Goal: Information Seeking & Learning: Learn about a topic

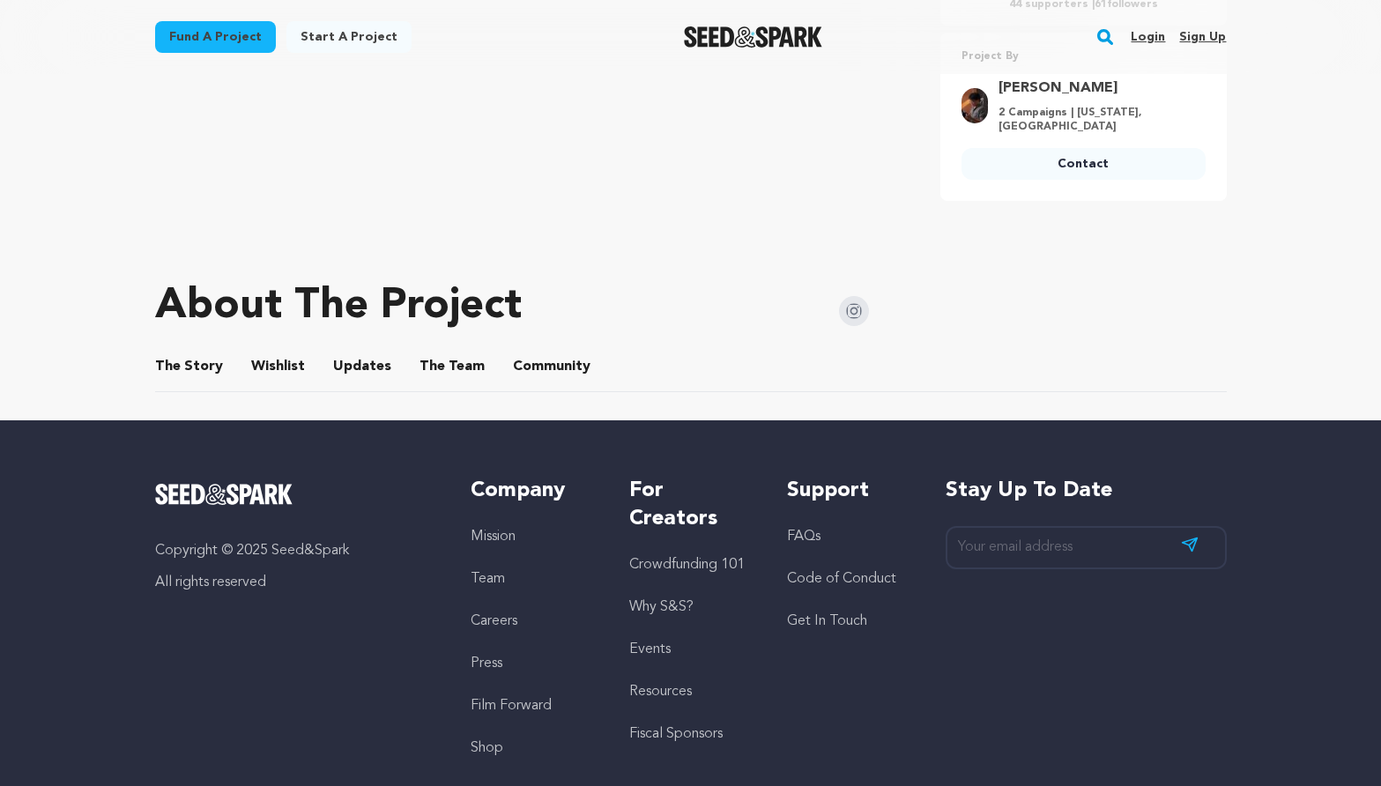
scroll to position [738, 0]
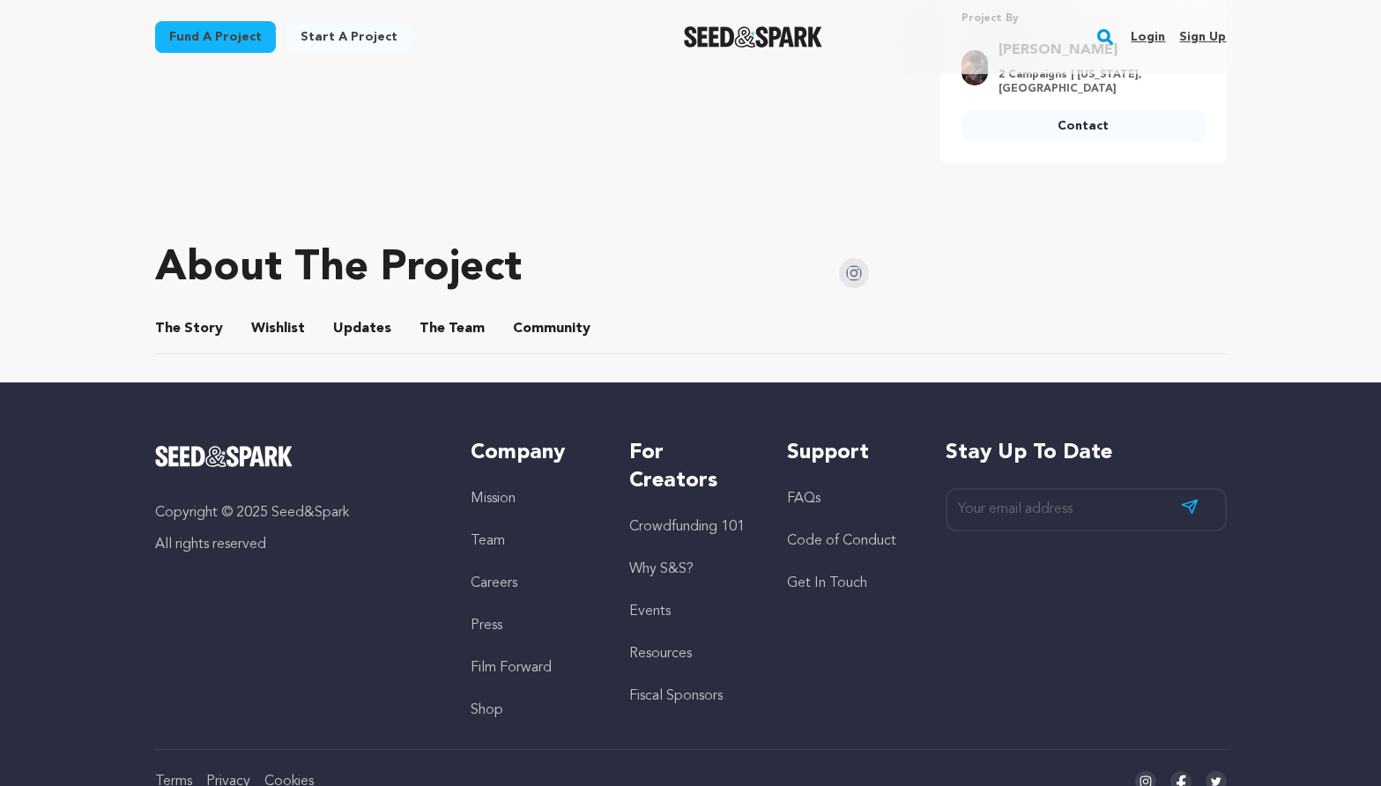
click at [352, 325] on button "Updates" at bounding box center [362, 332] width 42 height 42
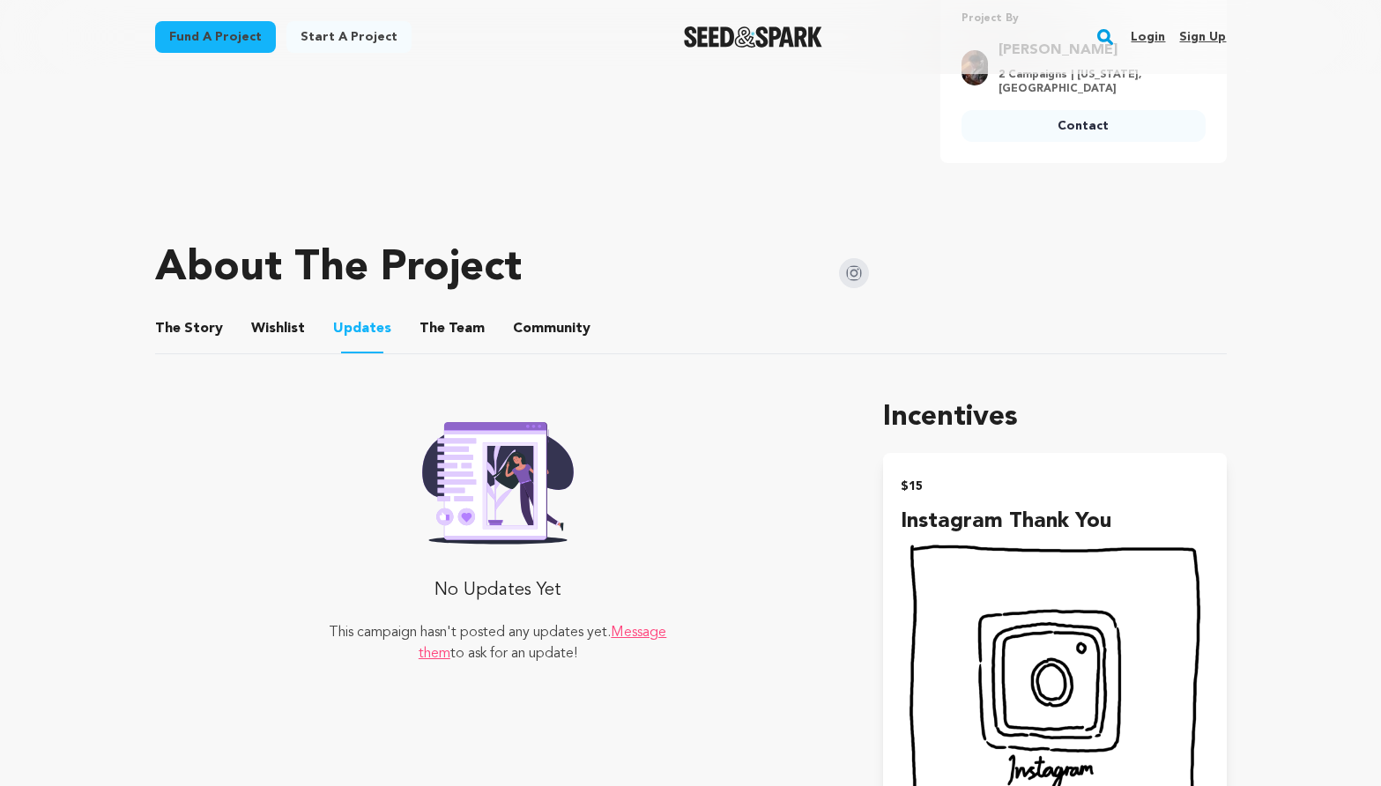
click at [204, 329] on button "The Story" at bounding box center [188, 332] width 42 height 42
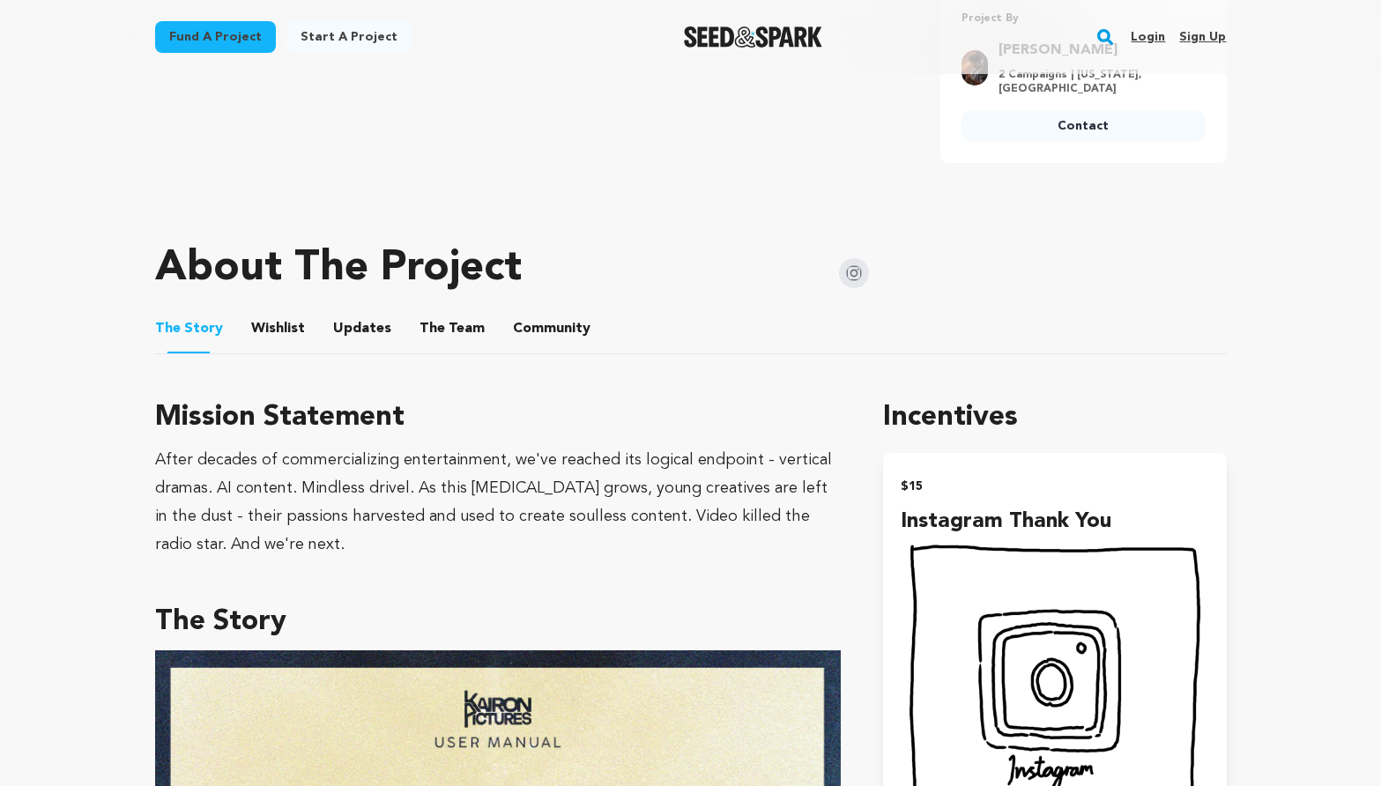
click at [257, 324] on button "Wishlist" at bounding box center [277, 332] width 42 height 42
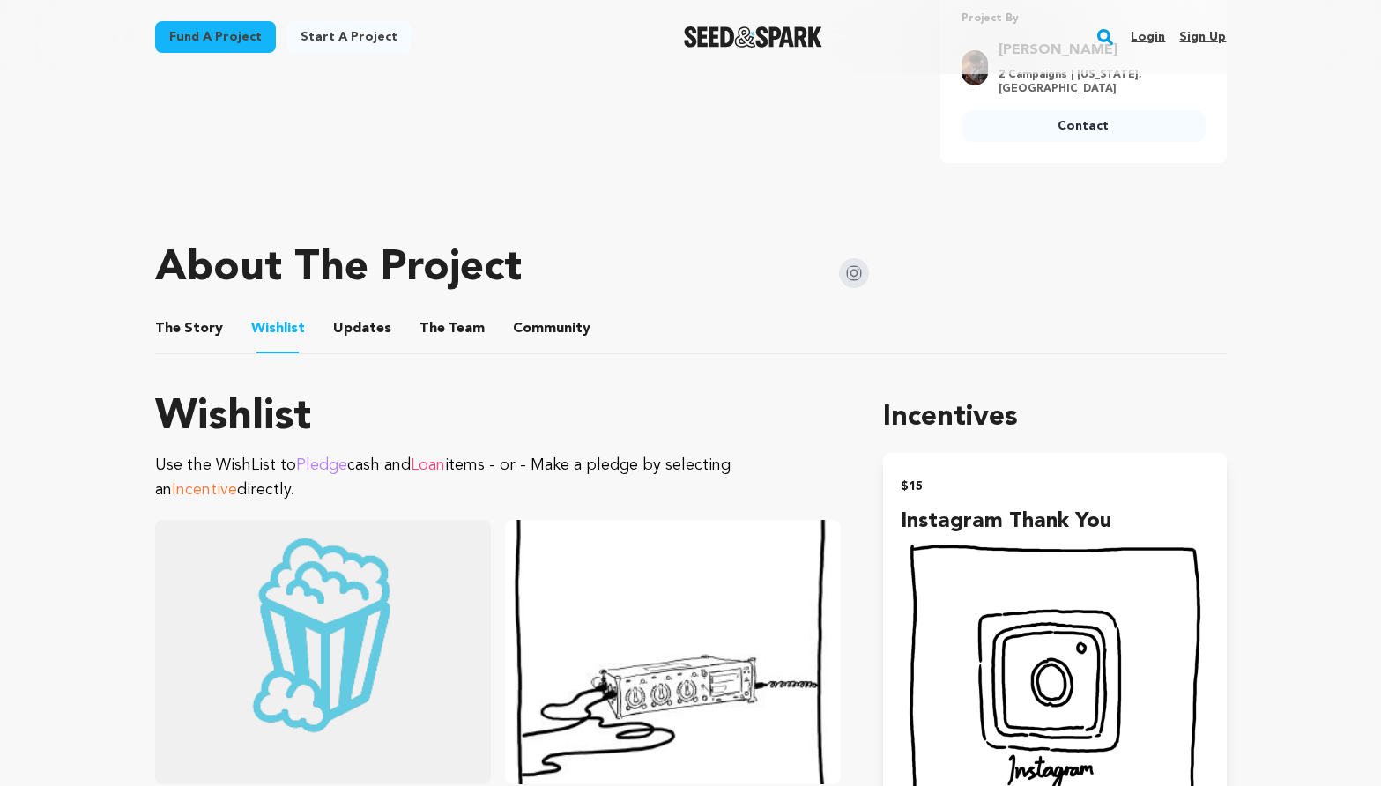
click at [446, 320] on button "The Team" at bounding box center [452, 332] width 42 height 42
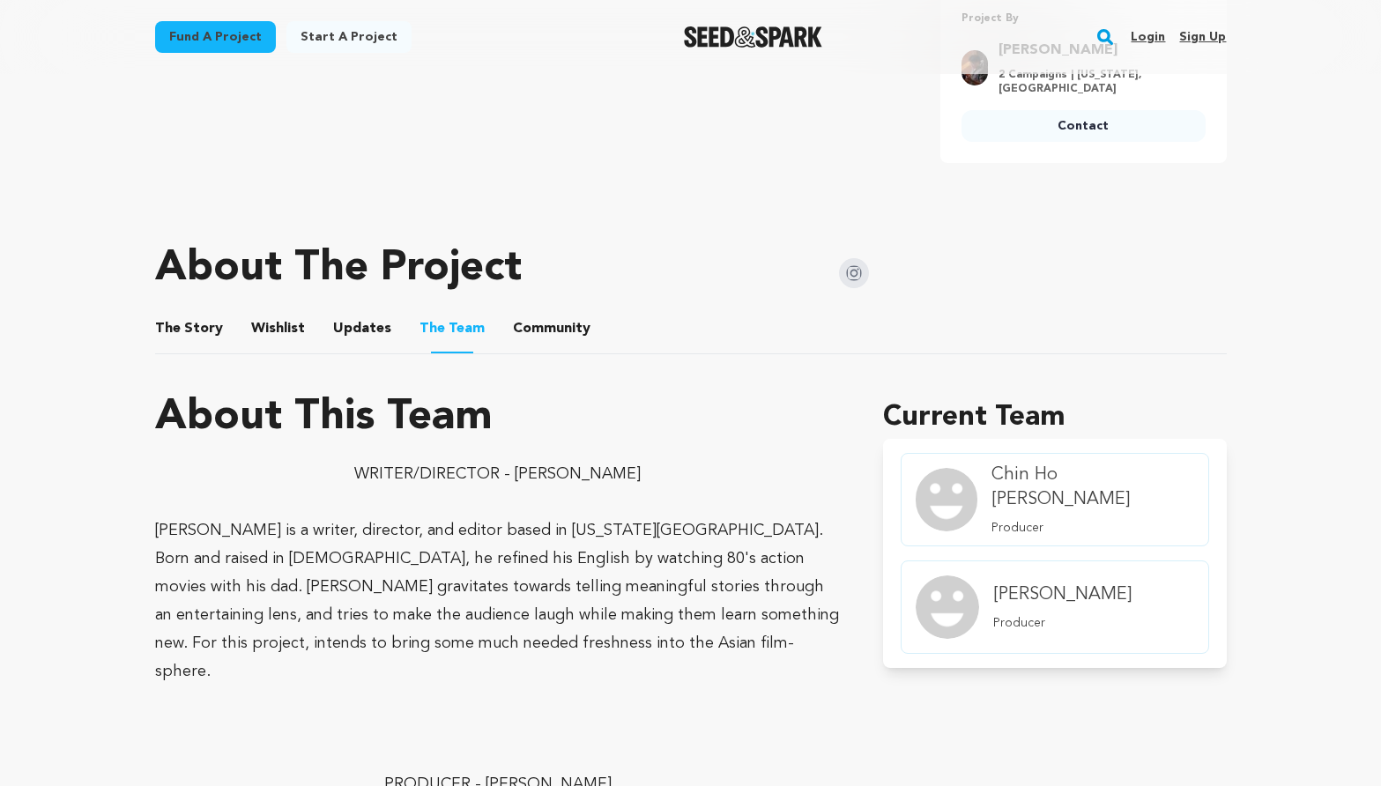
click at [541, 325] on button "Community" at bounding box center [551, 332] width 42 height 42
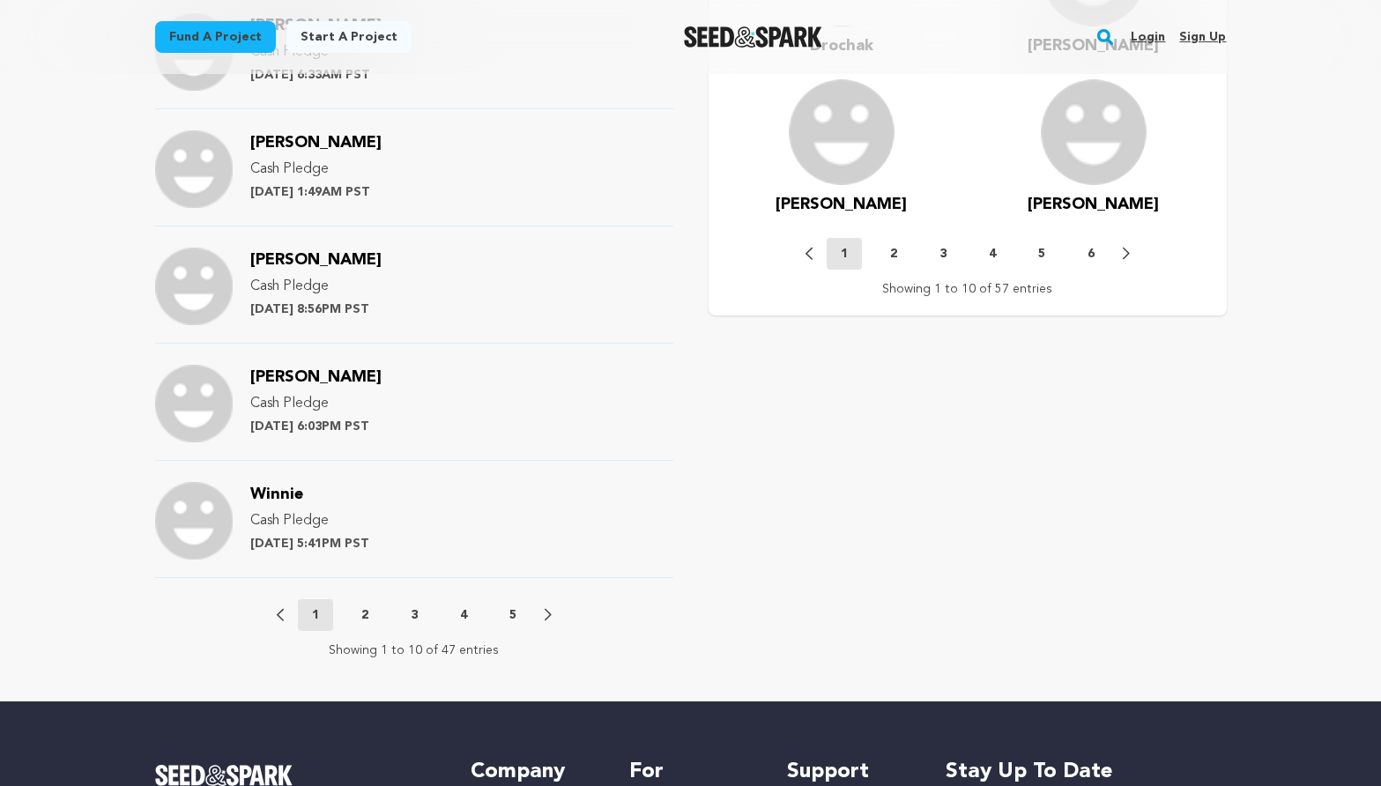
scroll to position [1772, 0]
click at [367, 615] on p "2" at bounding box center [364, 614] width 7 height 18
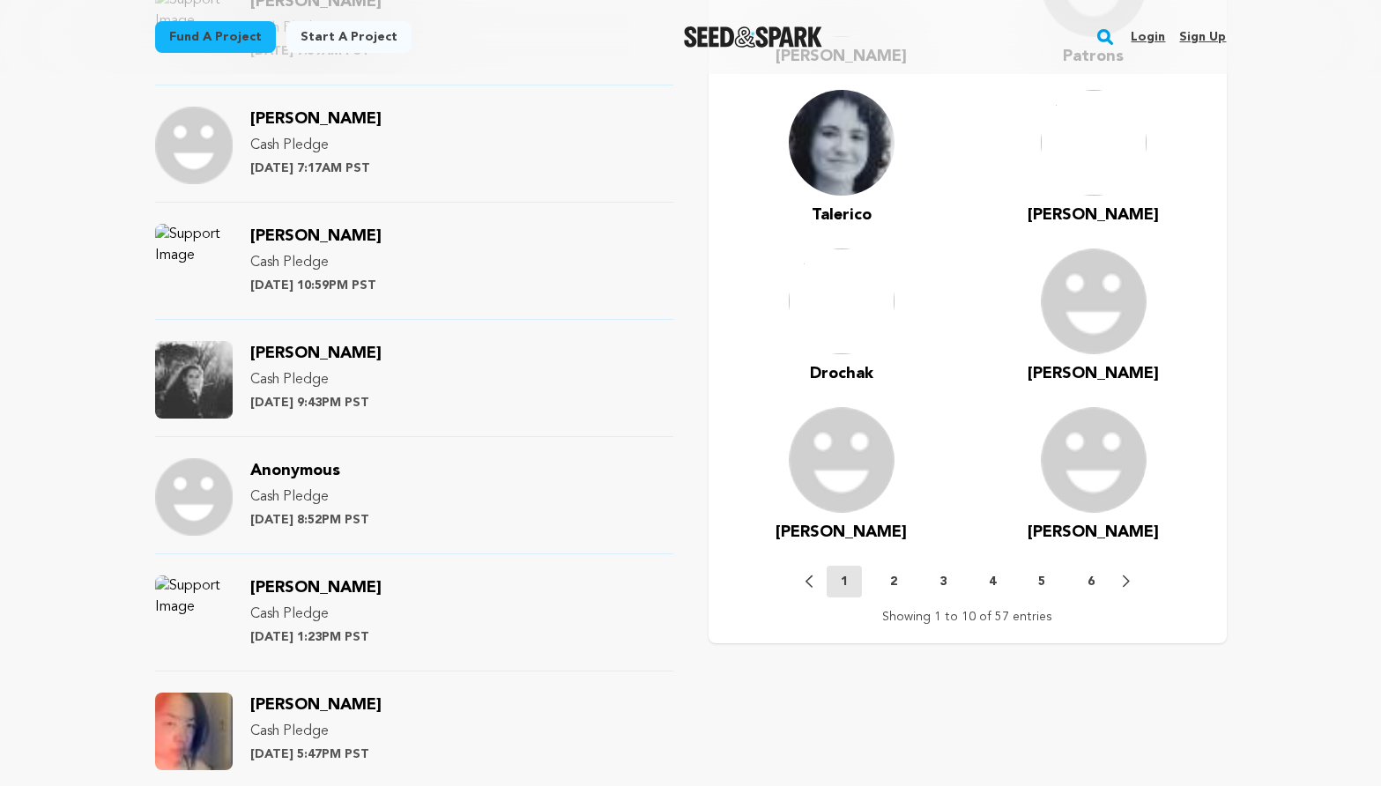
scroll to position [2153, 0]
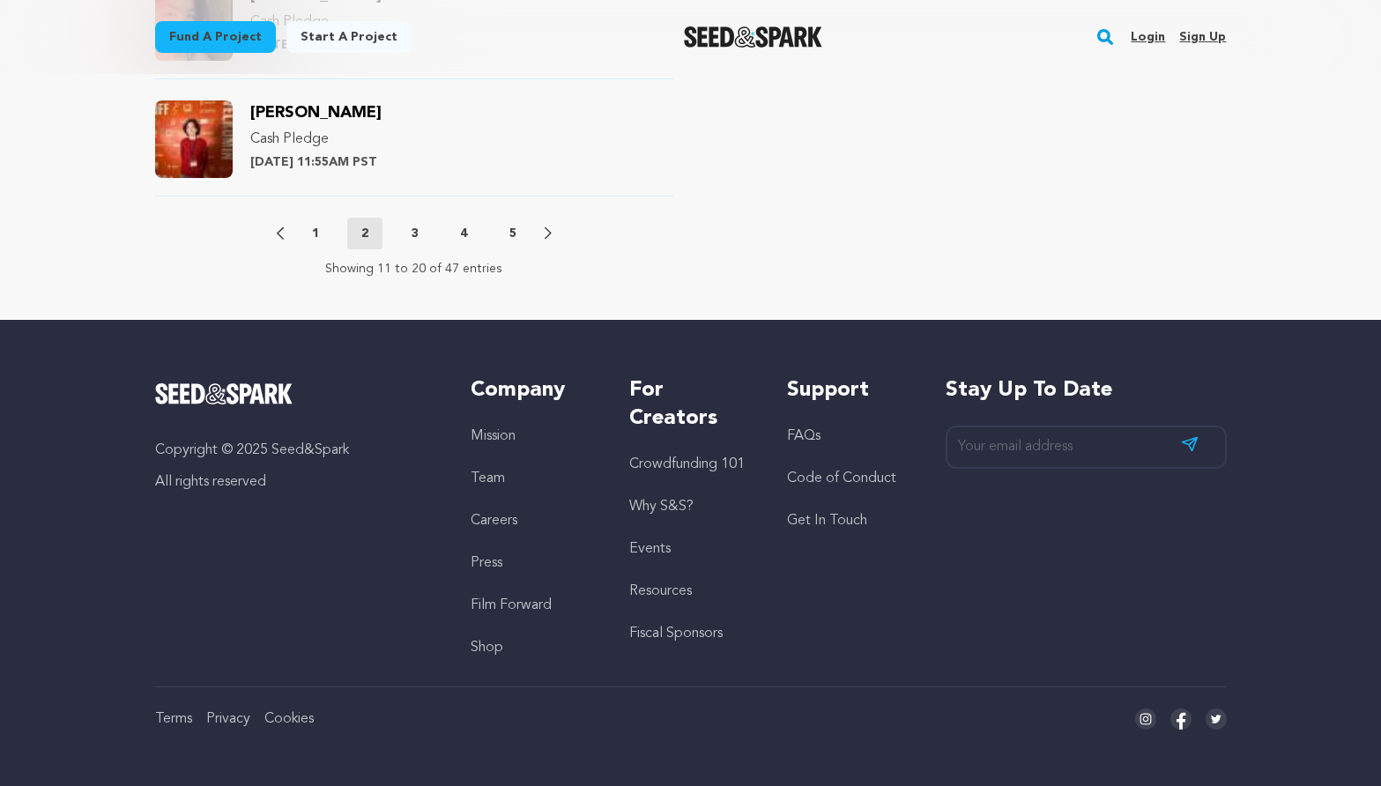
click at [313, 239] on p "1" at bounding box center [315, 234] width 7 height 18
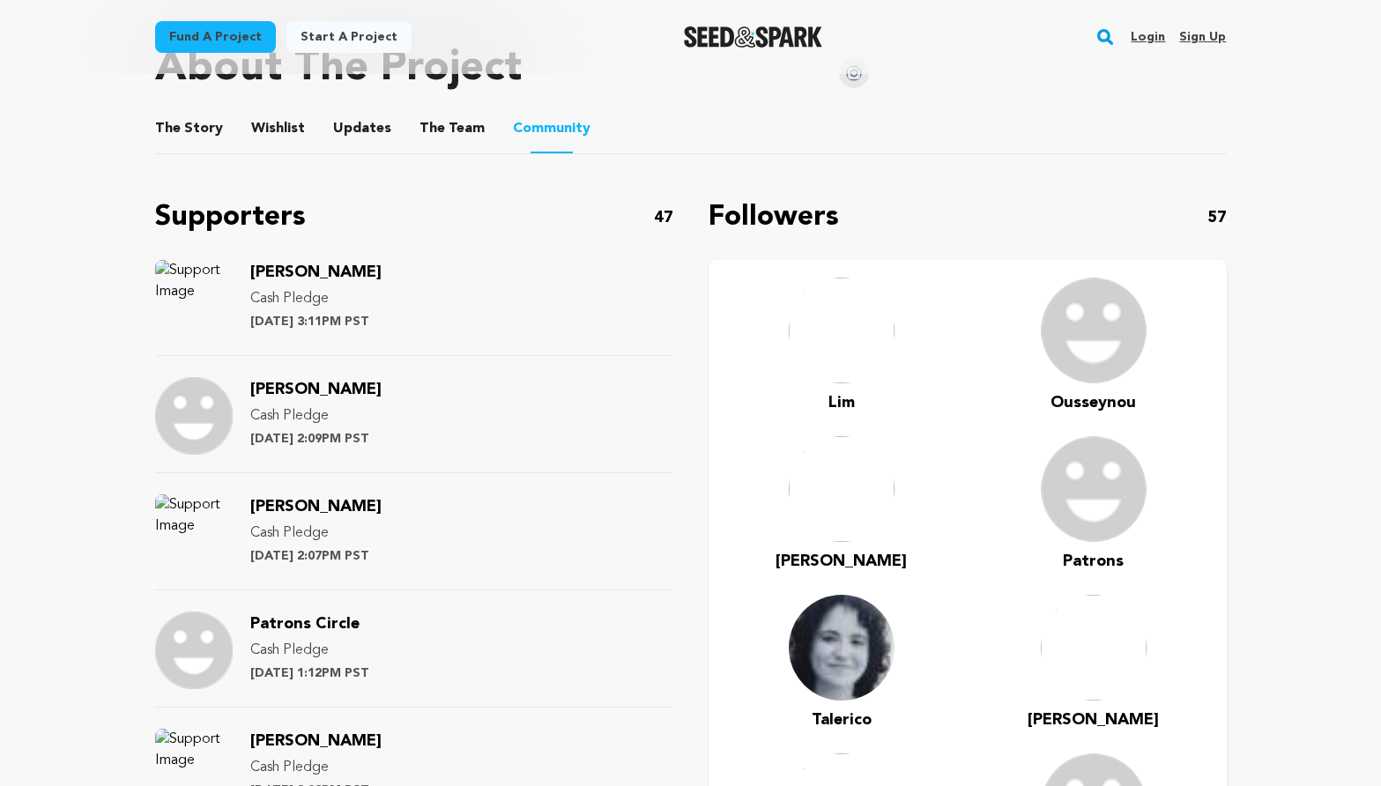
scroll to position [0, 0]
